Goal: Information Seeking & Learning: Check status

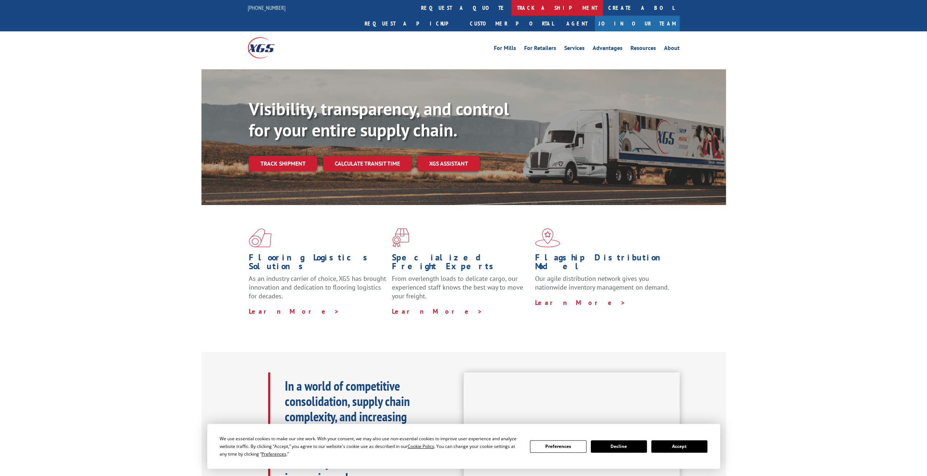
click at [512, 8] on link "track a shipment" at bounding box center [557, 8] width 91 height 16
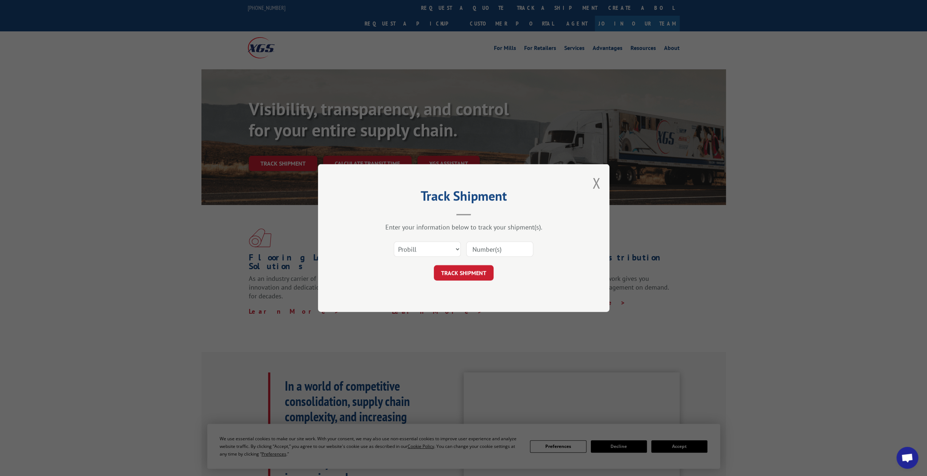
click at [493, 250] on input at bounding box center [499, 248] width 67 height 15
paste input "XGS probill 17672131"
drag, startPoint x: 499, startPoint y: 249, endPoint x: 471, endPoint y: 250, distance: 28.1
click at [471, 250] on input "XGS probill 17672131" at bounding box center [499, 248] width 67 height 15
type input "17672131"
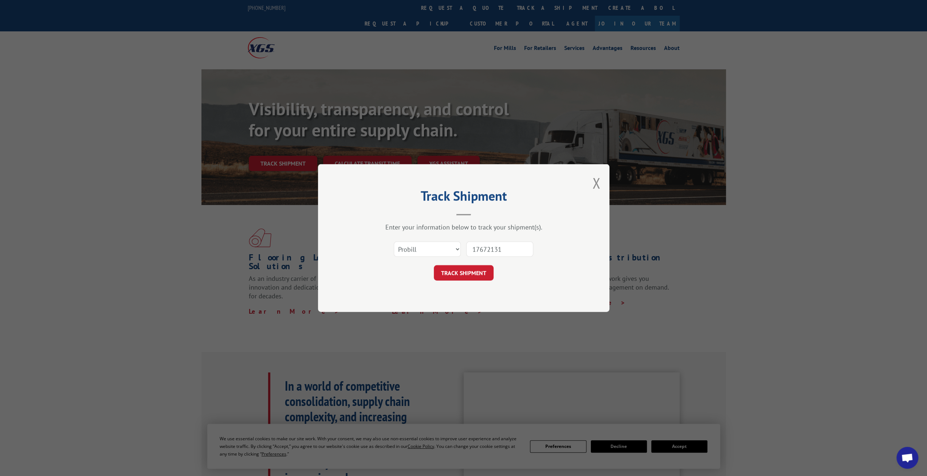
click at [484, 270] on button "TRACK SHIPMENT" at bounding box center [464, 272] width 60 height 15
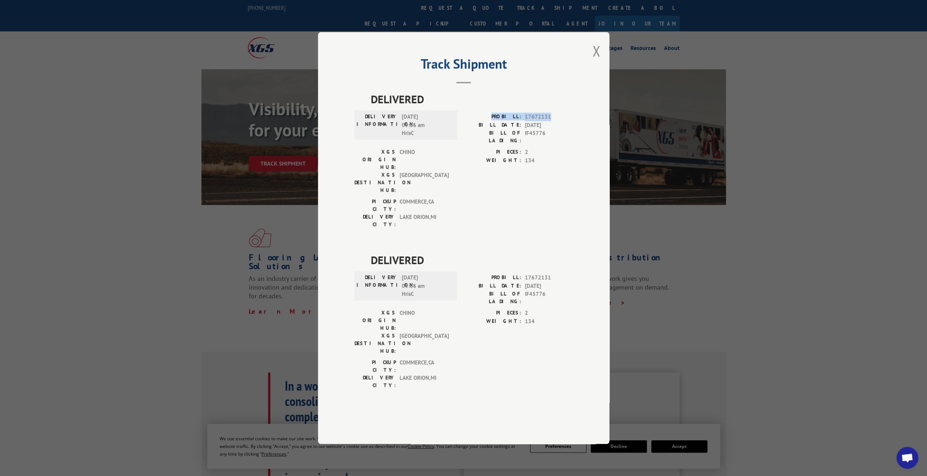
click at [552, 121] on span "17672131" at bounding box center [549, 117] width 48 height 8
